Goal: Check status: Check status

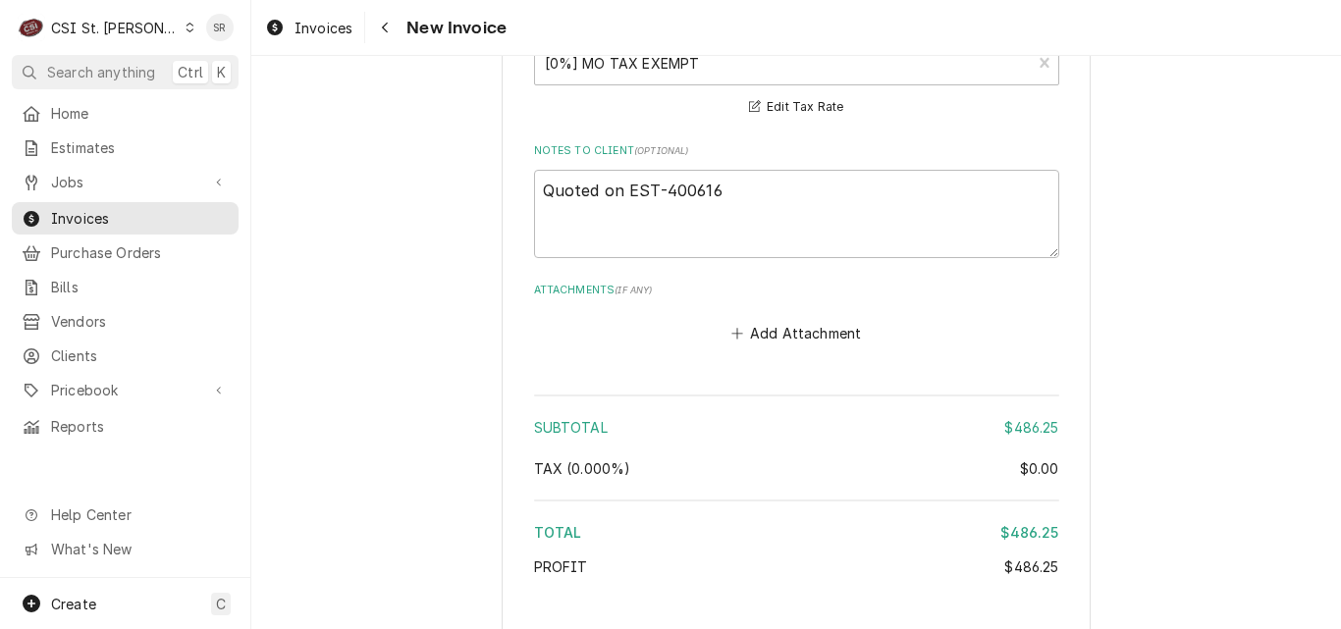
scroll to position [2257, 0]
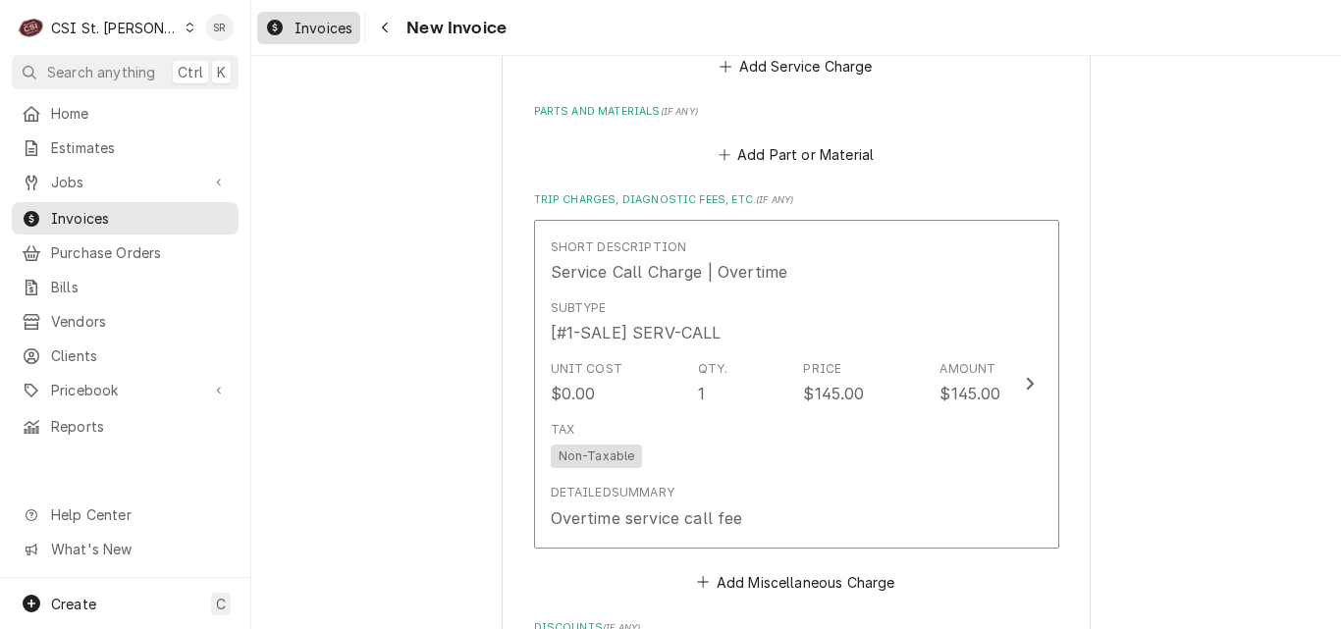
click at [300, 30] on span "Invoices" at bounding box center [323, 28] width 58 height 21
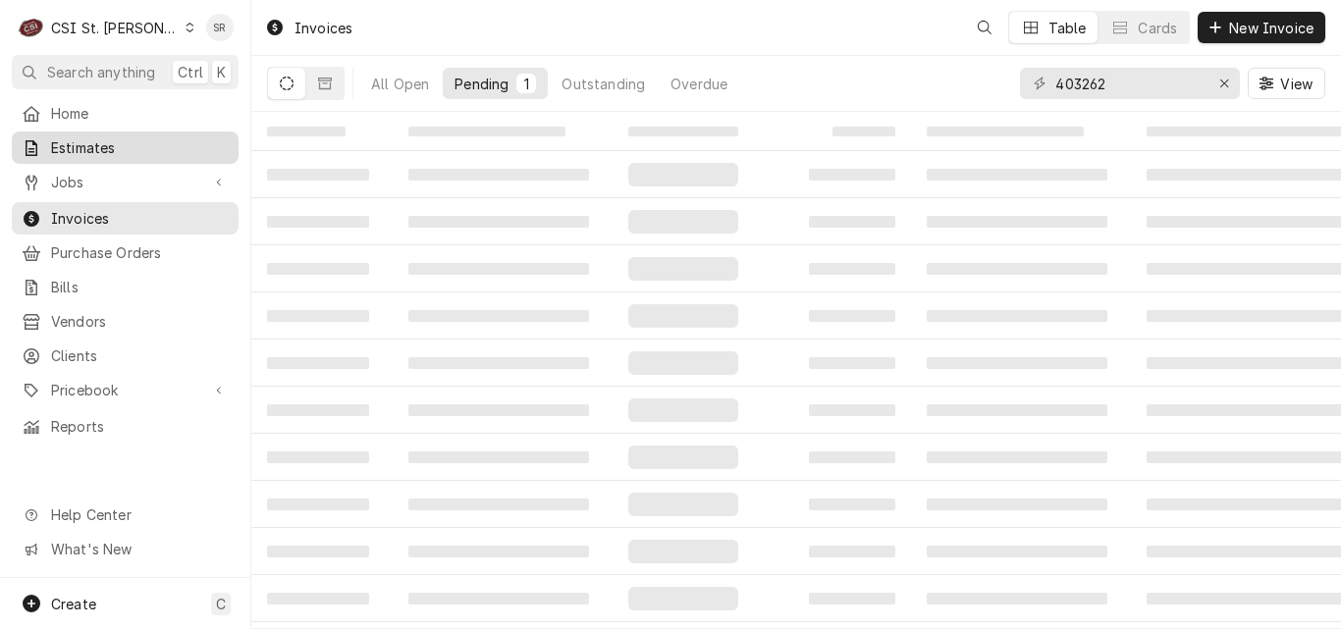
click at [94, 145] on span "Estimates" at bounding box center [140, 147] width 178 height 21
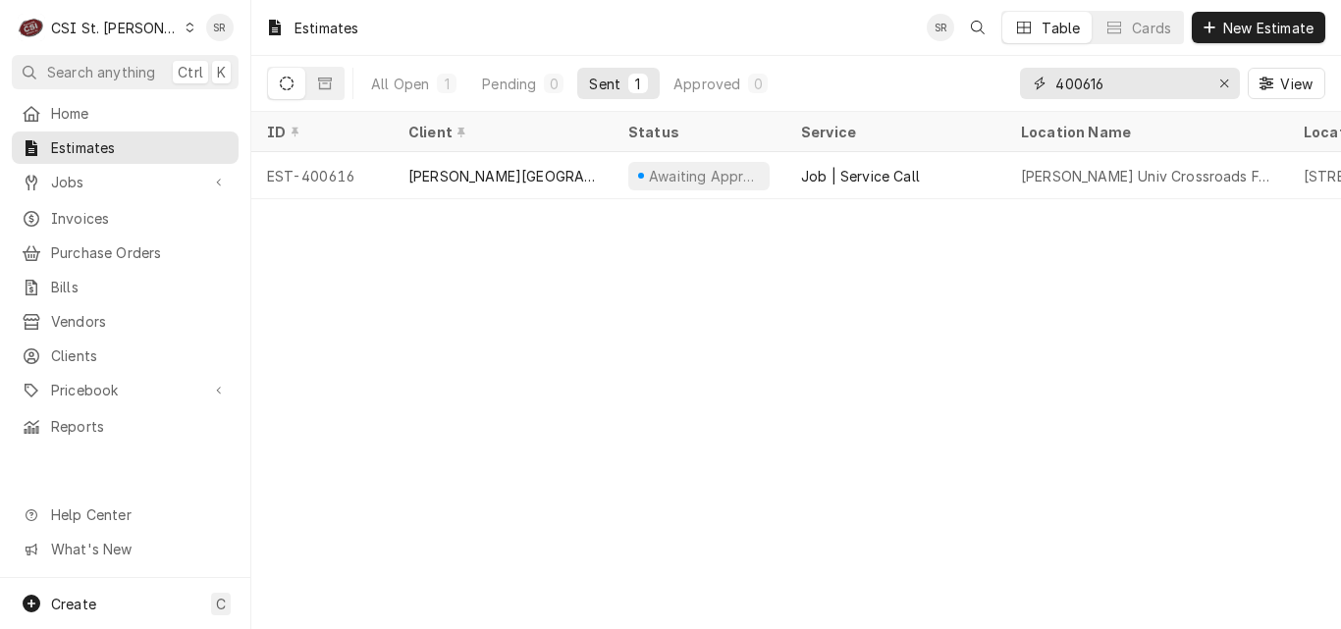
drag, startPoint x: 1123, startPoint y: 76, endPoint x: 1013, endPoint y: 80, distance: 110.0
click at [1013, 80] on div "All Open 1 Pending 0 Sent 1 Approved 0 400616 View" at bounding box center [796, 83] width 1058 height 55
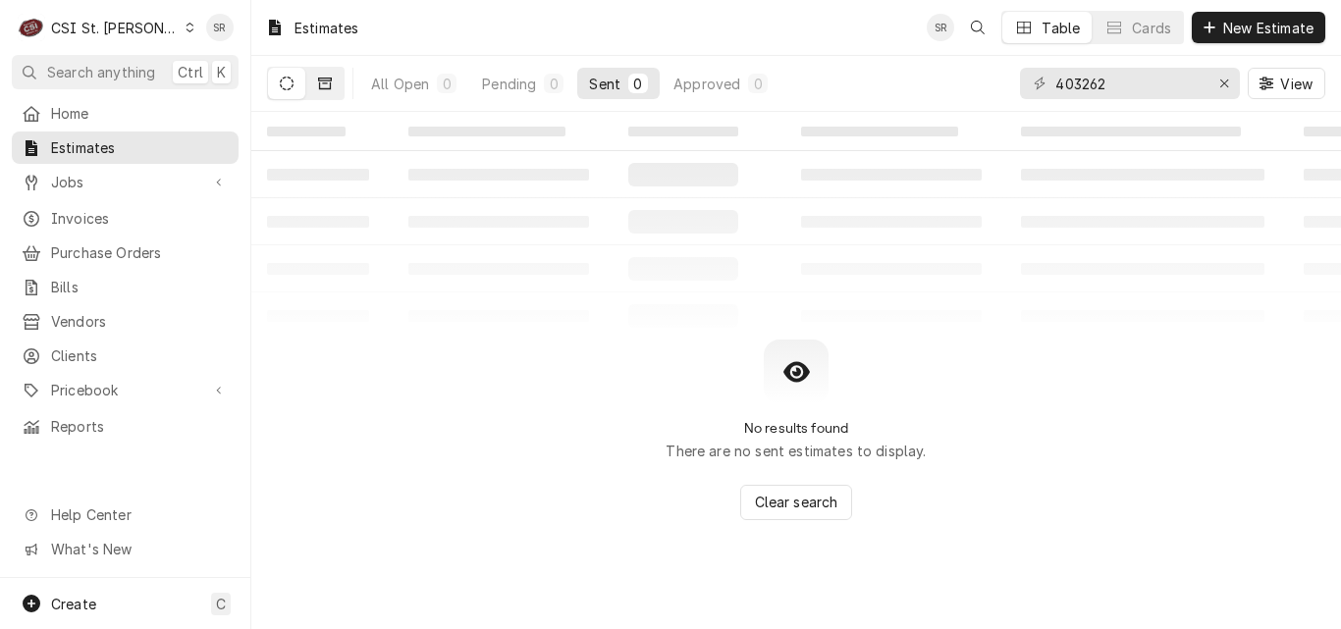
click at [326, 86] on icon "Dynamic Content Wrapper" at bounding box center [325, 84] width 14 height 14
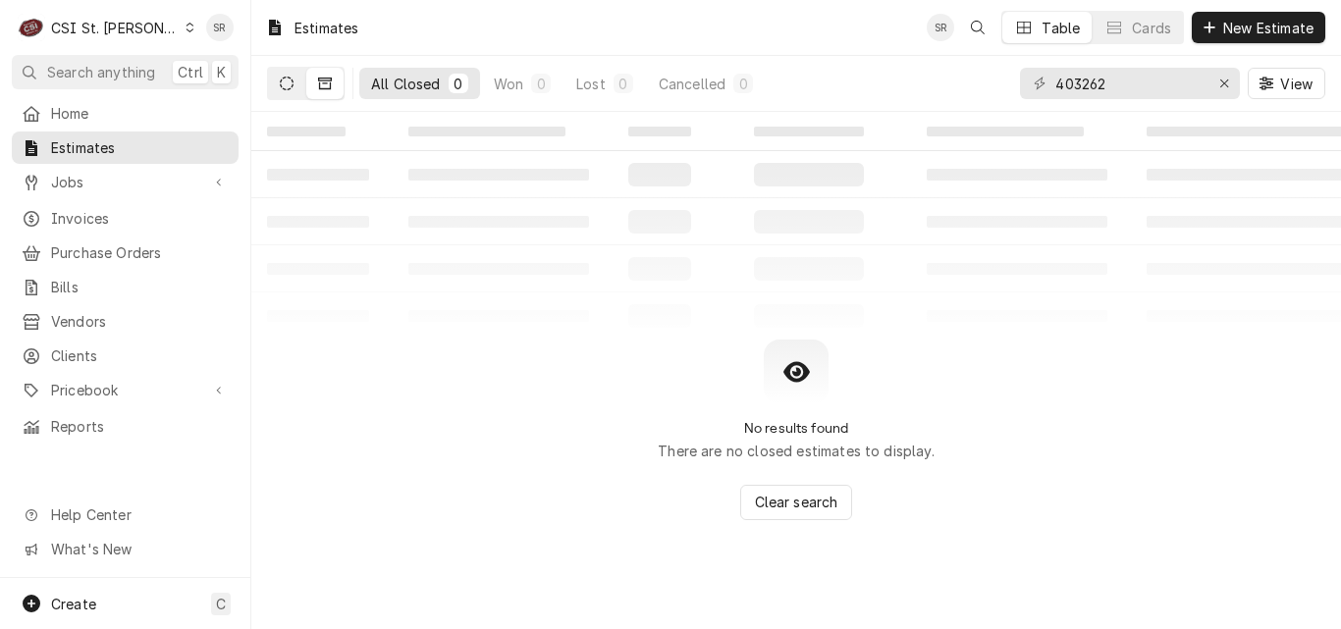
click at [288, 85] on icon "Dynamic Content Wrapper" at bounding box center [287, 84] width 14 height 14
drag, startPoint x: 1099, startPoint y: 96, endPoint x: 1030, endPoint y: 93, distance: 69.7
click at [1030, 93] on div "403262" at bounding box center [1130, 83] width 220 height 31
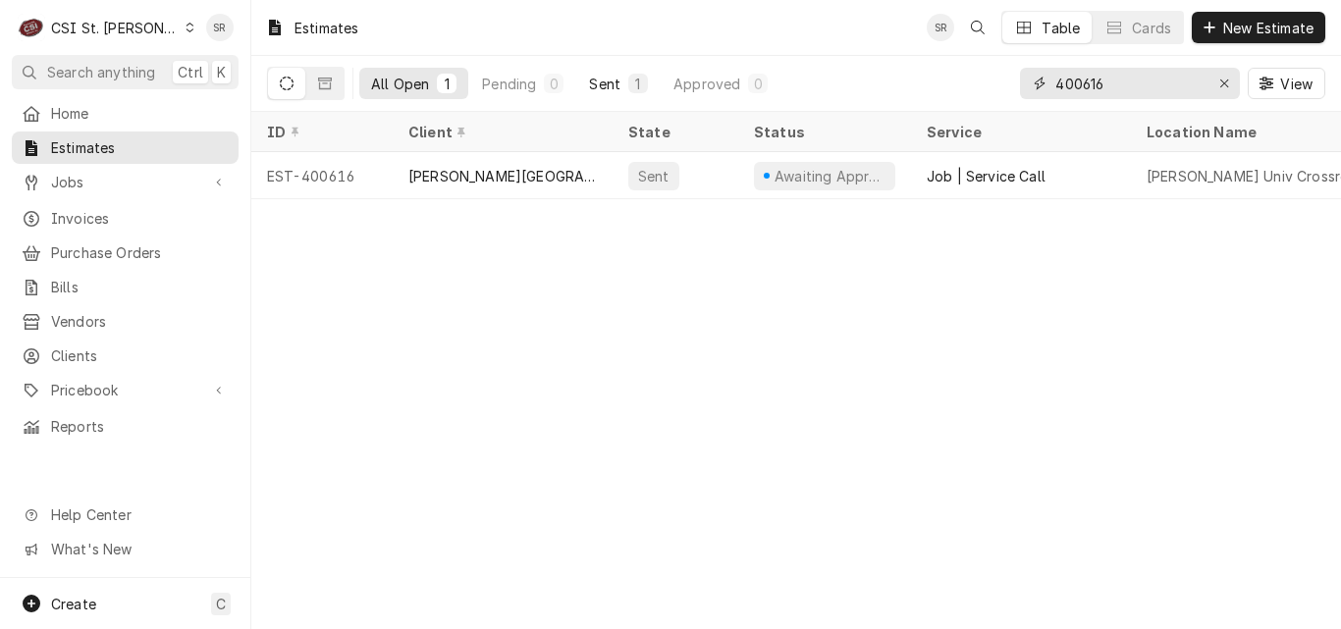
type input "400616"
click at [644, 93] on button "Sent 1" at bounding box center [618, 83] width 82 height 31
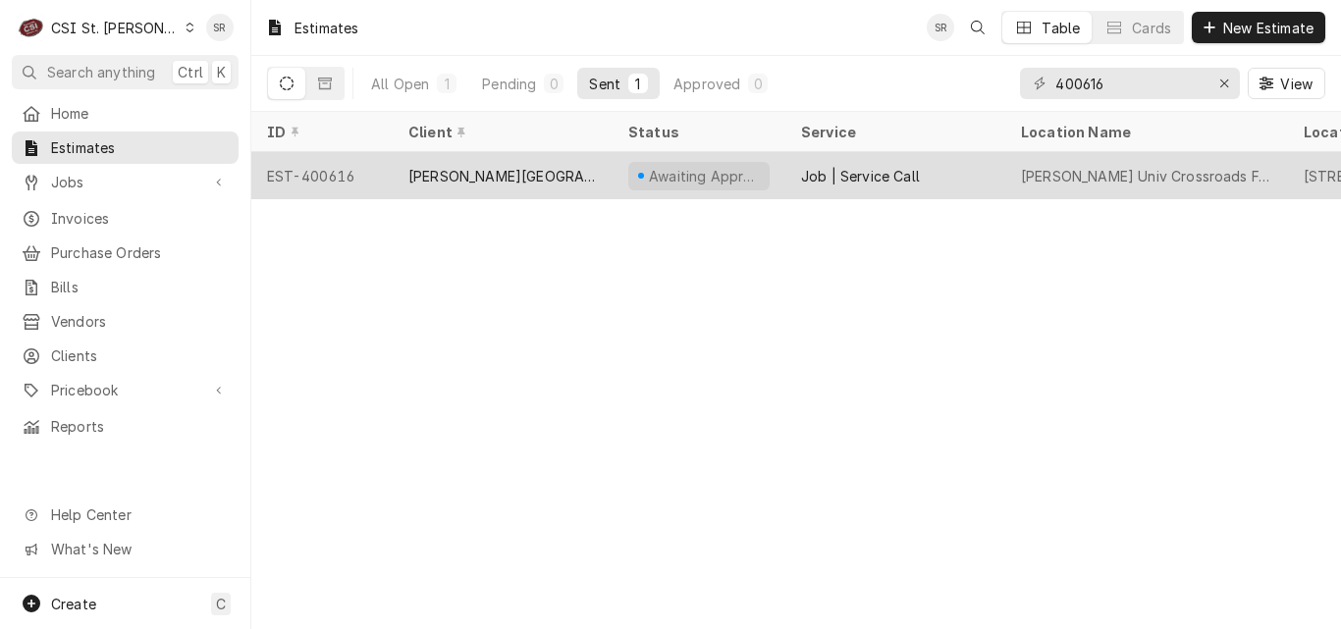
click at [543, 181] on div "[PERSON_NAME][GEOGRAPHIC_DATA]" at bounding box center [503, 175] width 220 height 47
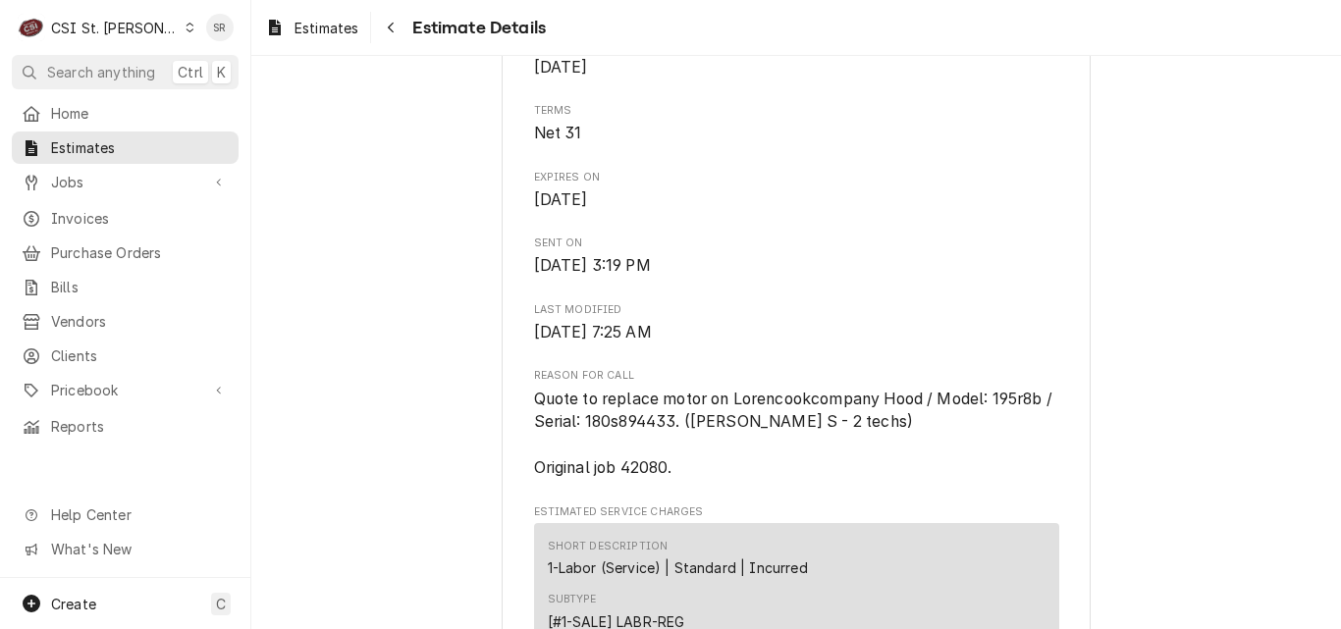
scroll to position [1080, 0]
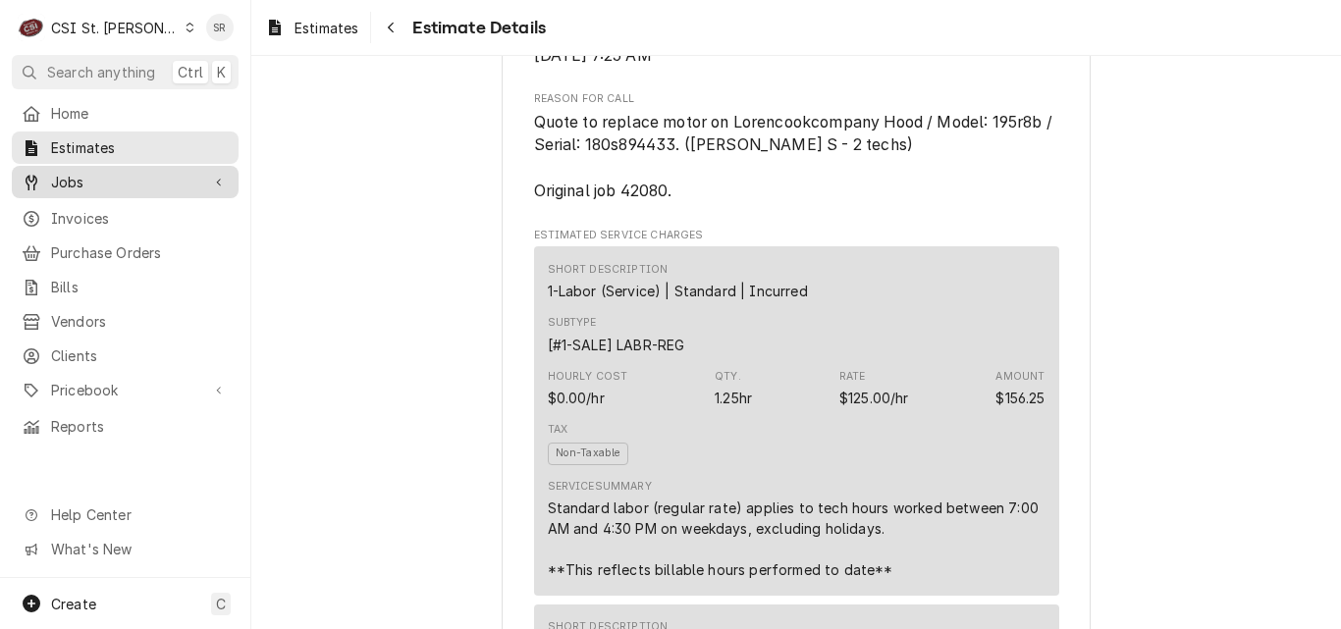
click at [105, 180] on span "Jobs" at bounding box center [125, 182] width 148 height 21
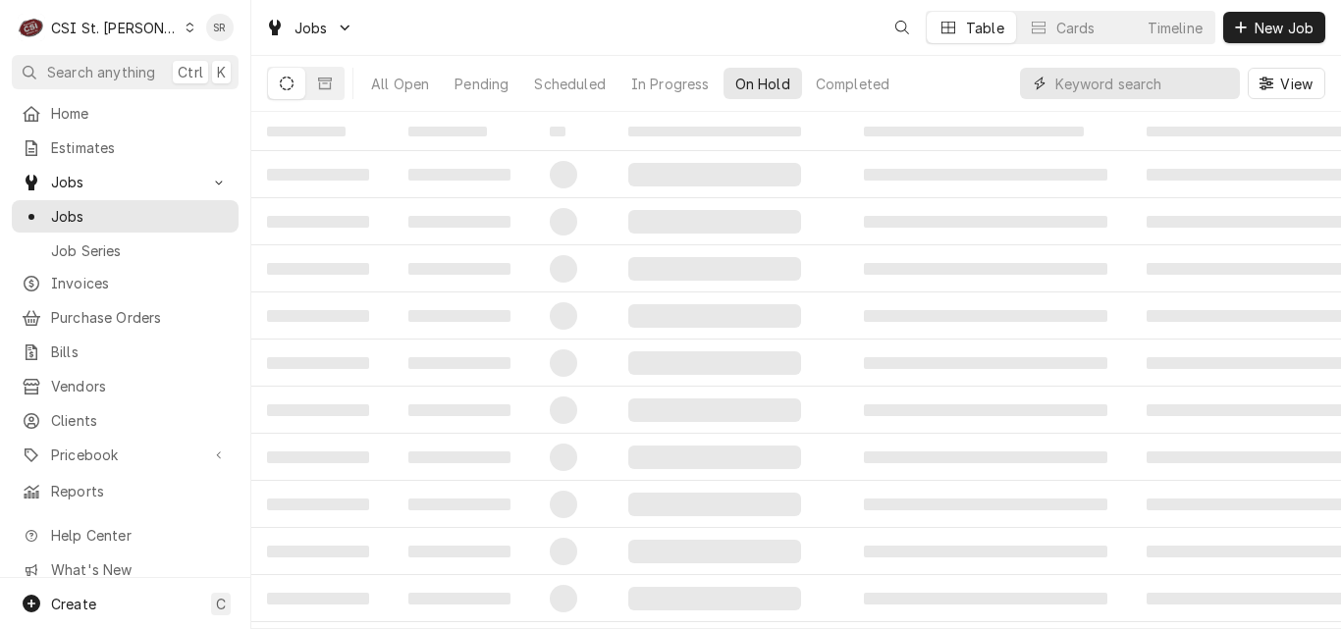
click at [1126, 85] on input "Dynamic Content Wrapper" at bounding box center [1142, 83] width 175 height 31
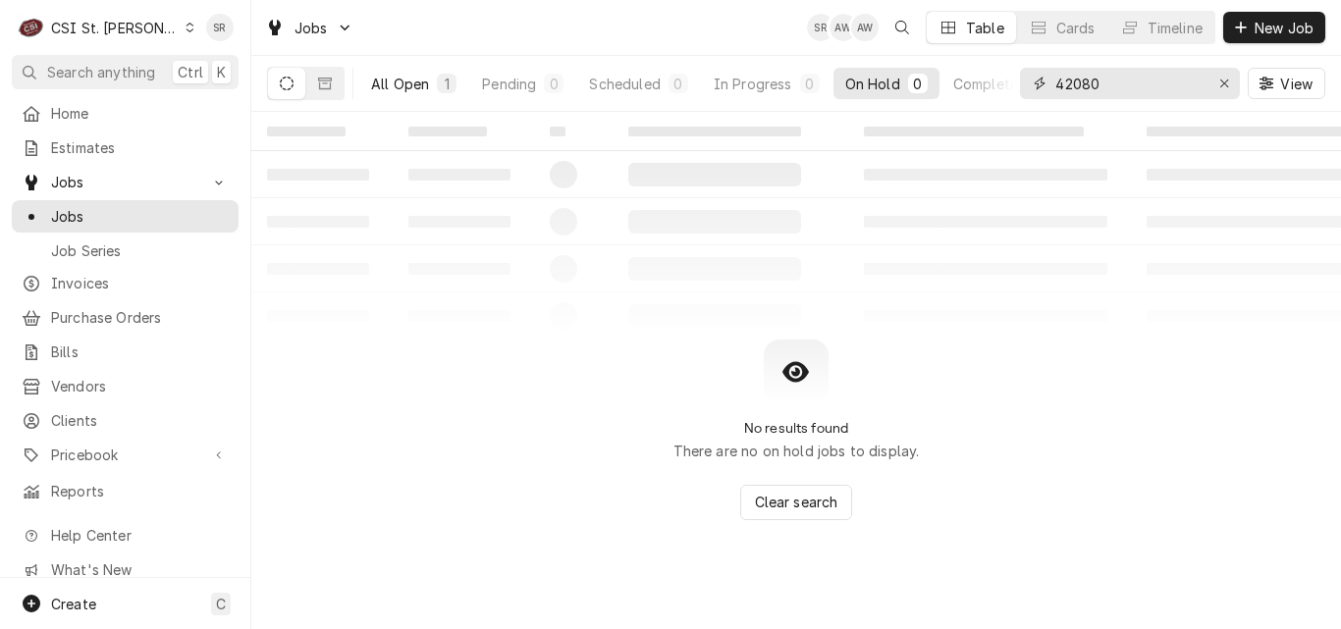
type input "42080"
click at [377, 87] on div "All Open" at bounding box center [400, 84] width 58 height 21
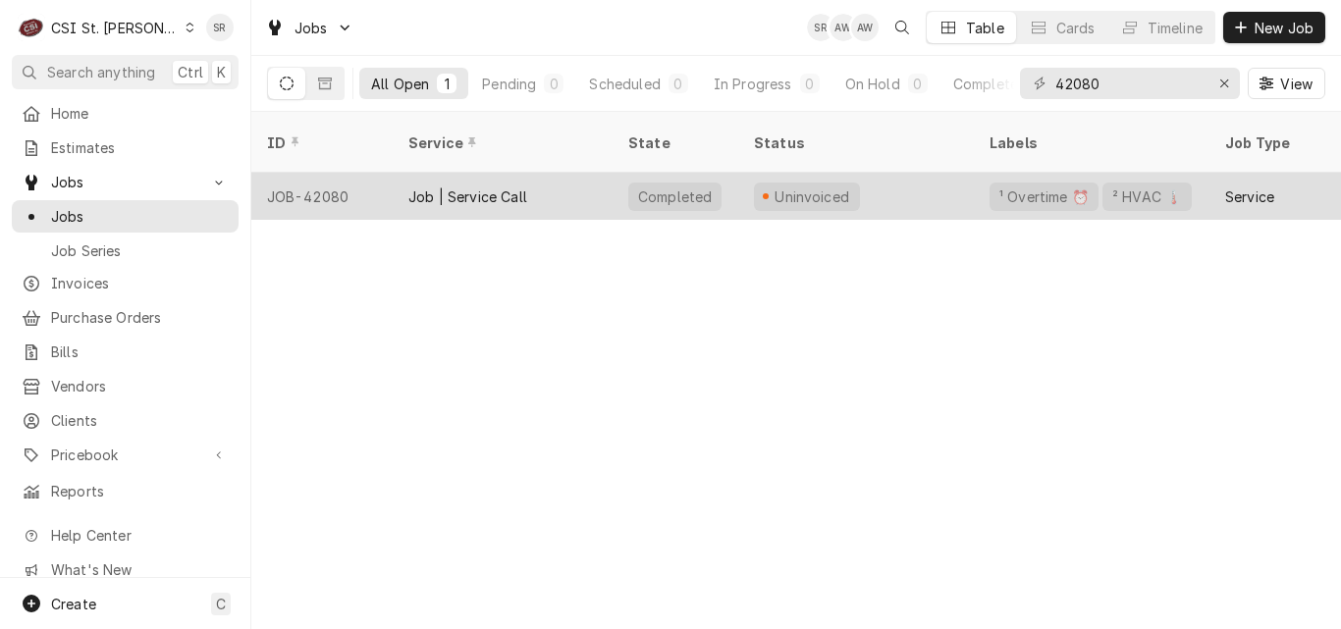
click at [473, 186] on div "Job | Service Call" at bounding box center [467, 196] width 119 height 21
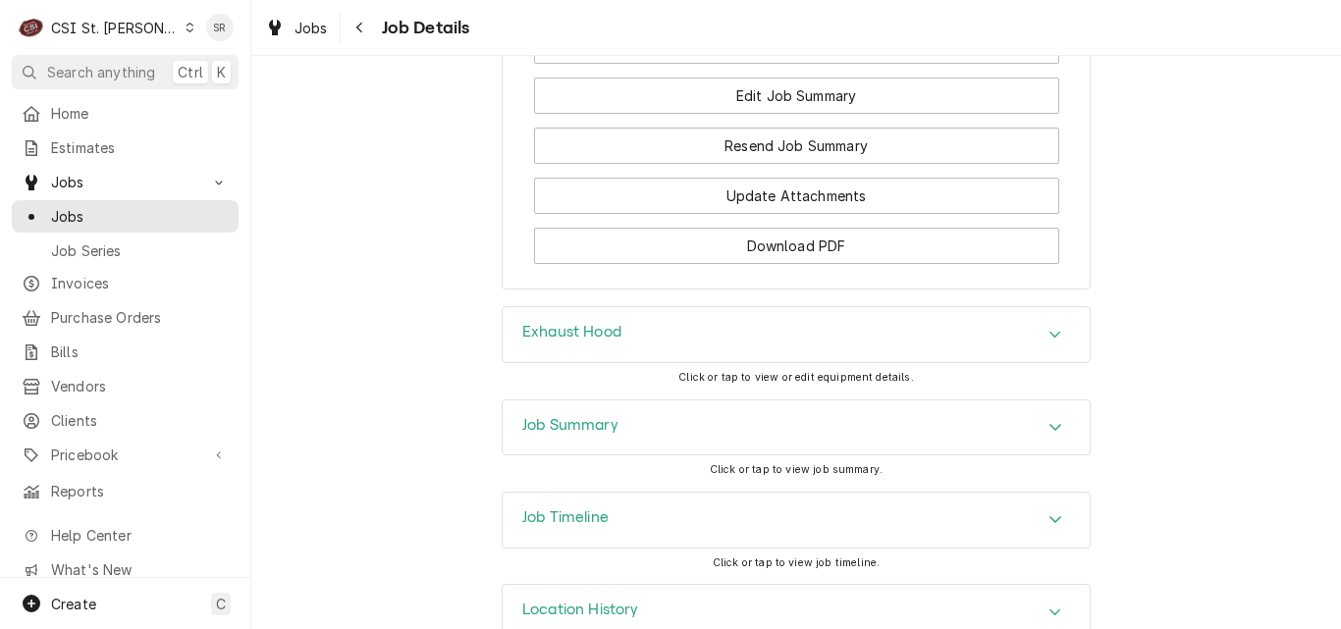
click at [555, 416] on h3 "Job Summary" at bounding box center [570, 425] width 96 height 19
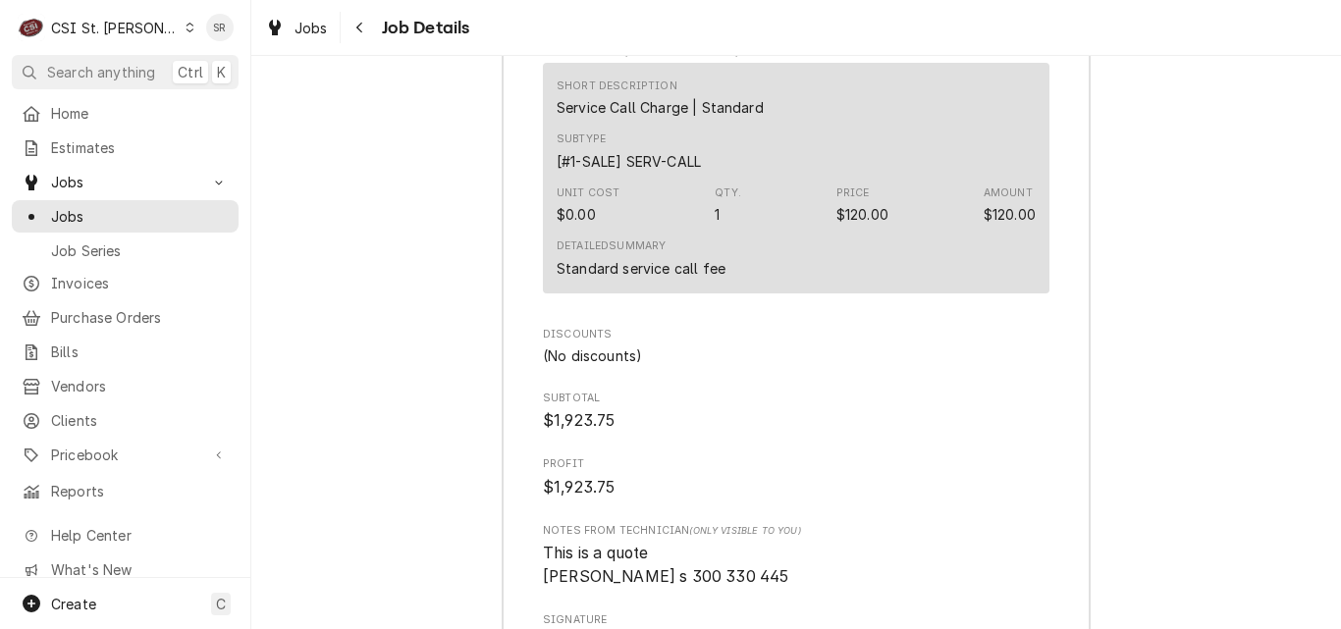
scroll to position [5920, 0]
